Goal: Transaction & Acquisition: Purchase product/service

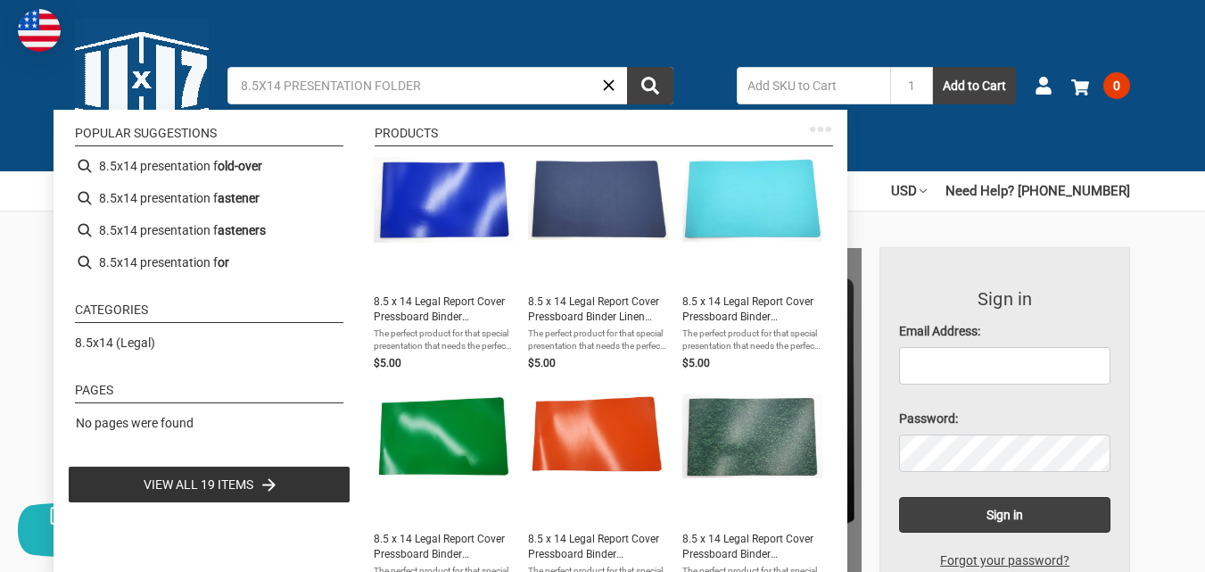
type input "8.5x14 presentation"
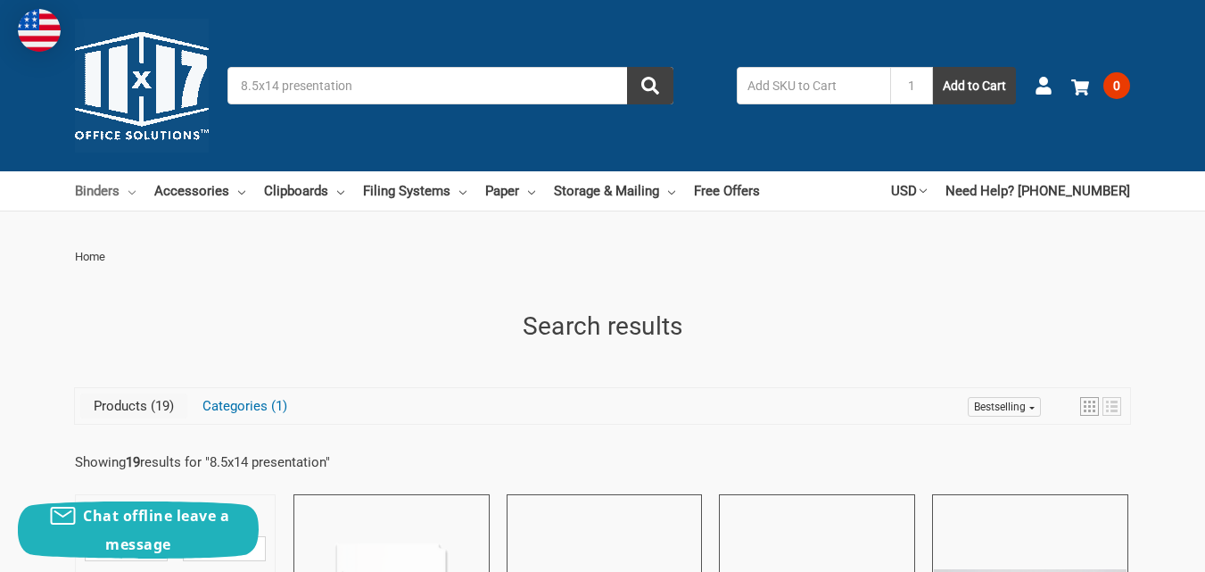
click at [83, 187] on link "Binders" at bounding box center [105, 190] width 61 height 39
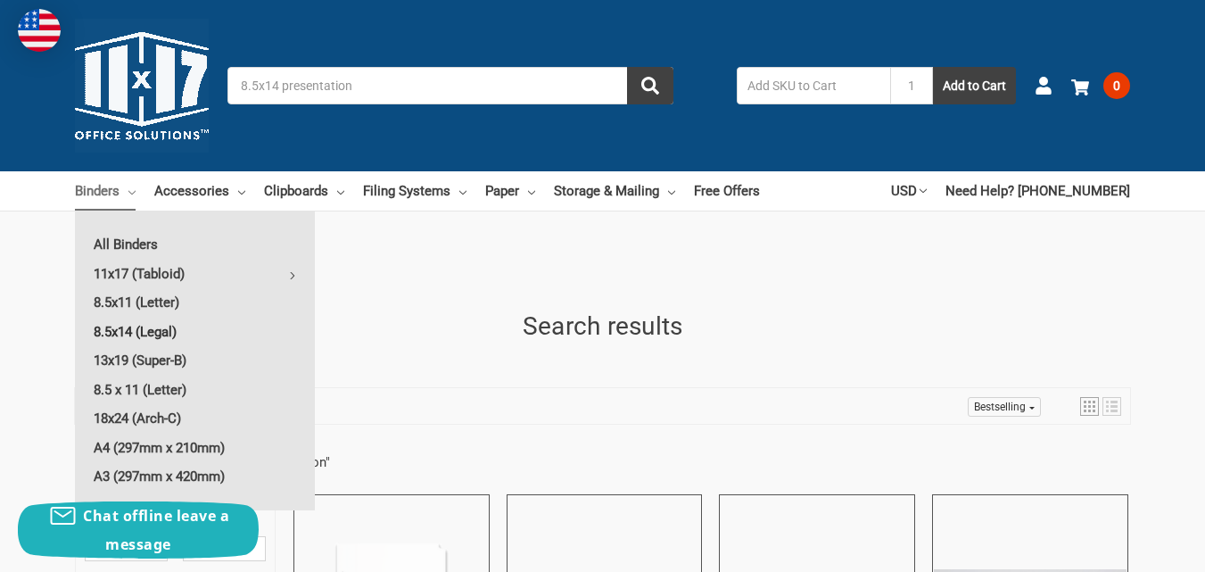
click at [117, 323] on link "8.5x14 (Legal)" at bounding box center [195, 331] width 240 height 29
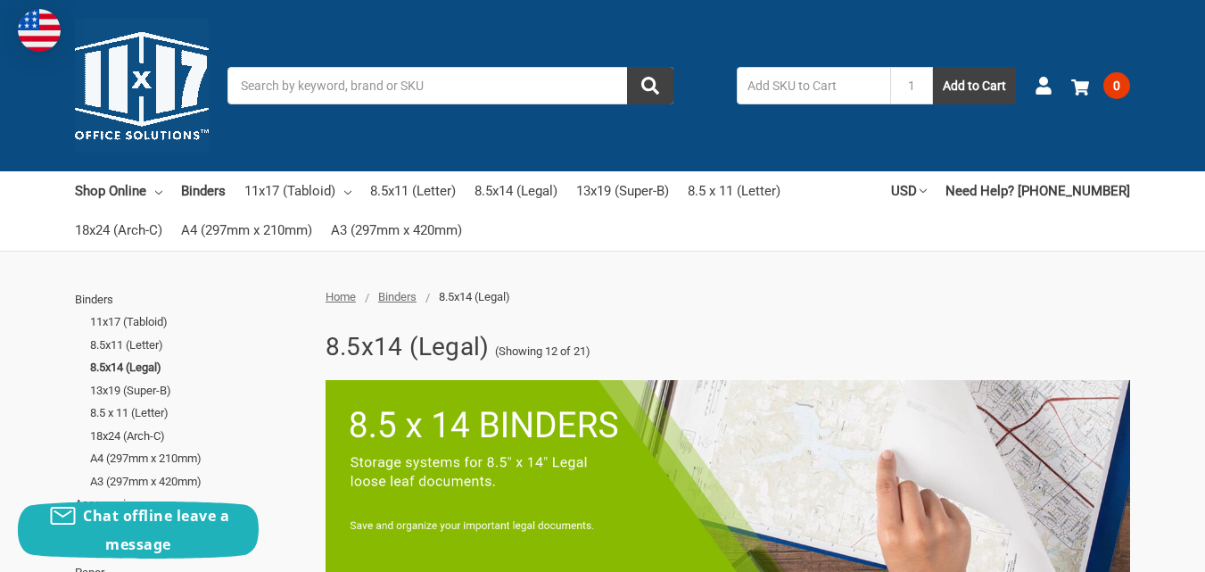
click at [321, 78] on input "Search" at bounding box center [450, 85] width 446 height 37
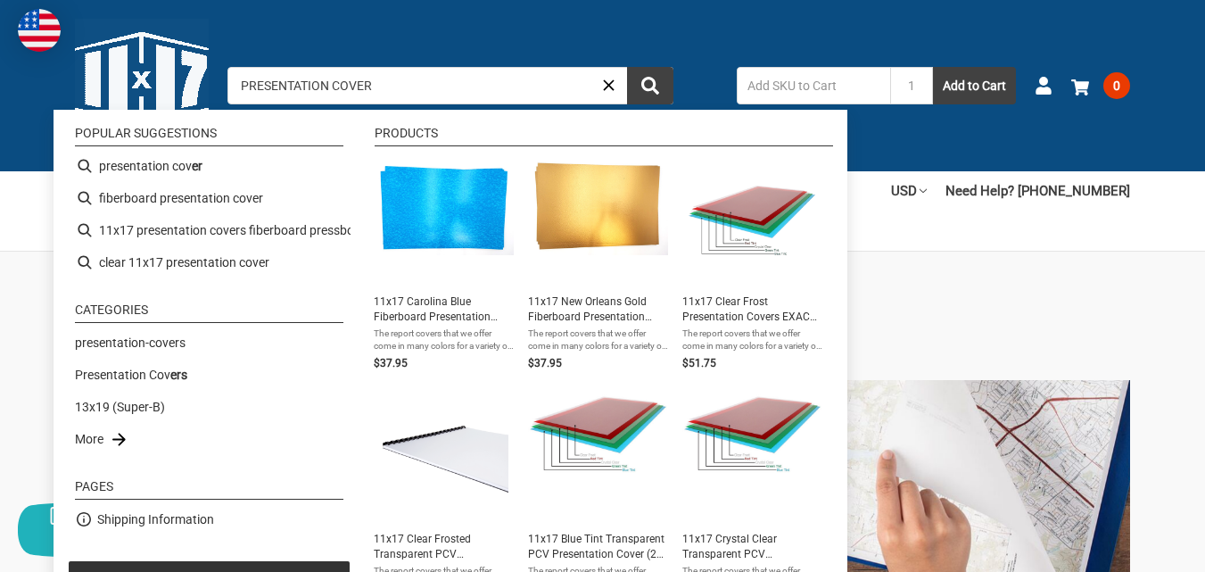
type input "PRESENTATION COVERS"
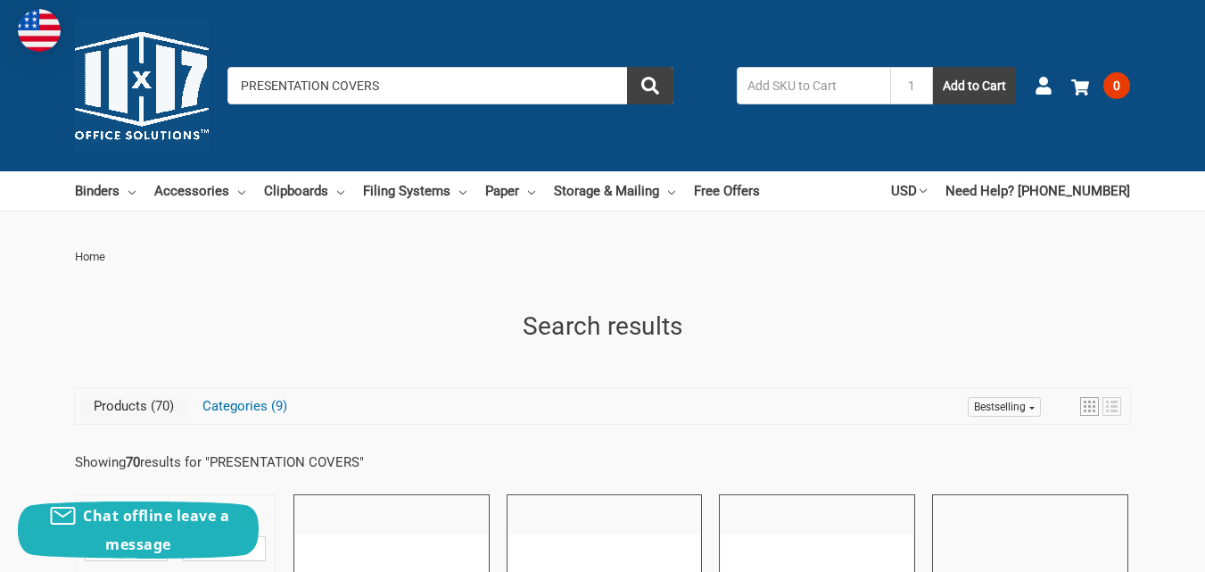
click at [384, 84] on input "PRESENTATION COVERS" at bounding box center [450, 85] width 446 height 37
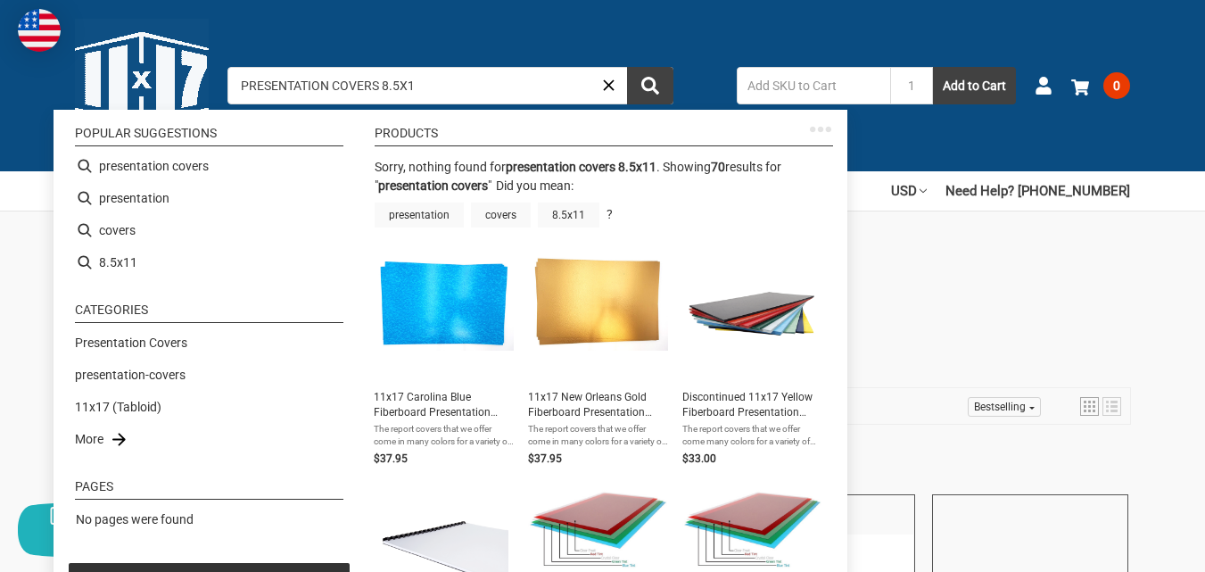
type input "PRESENTATION COVERS 8.5X14"
